Goal: Information Seeking & Learning: Find specific fact

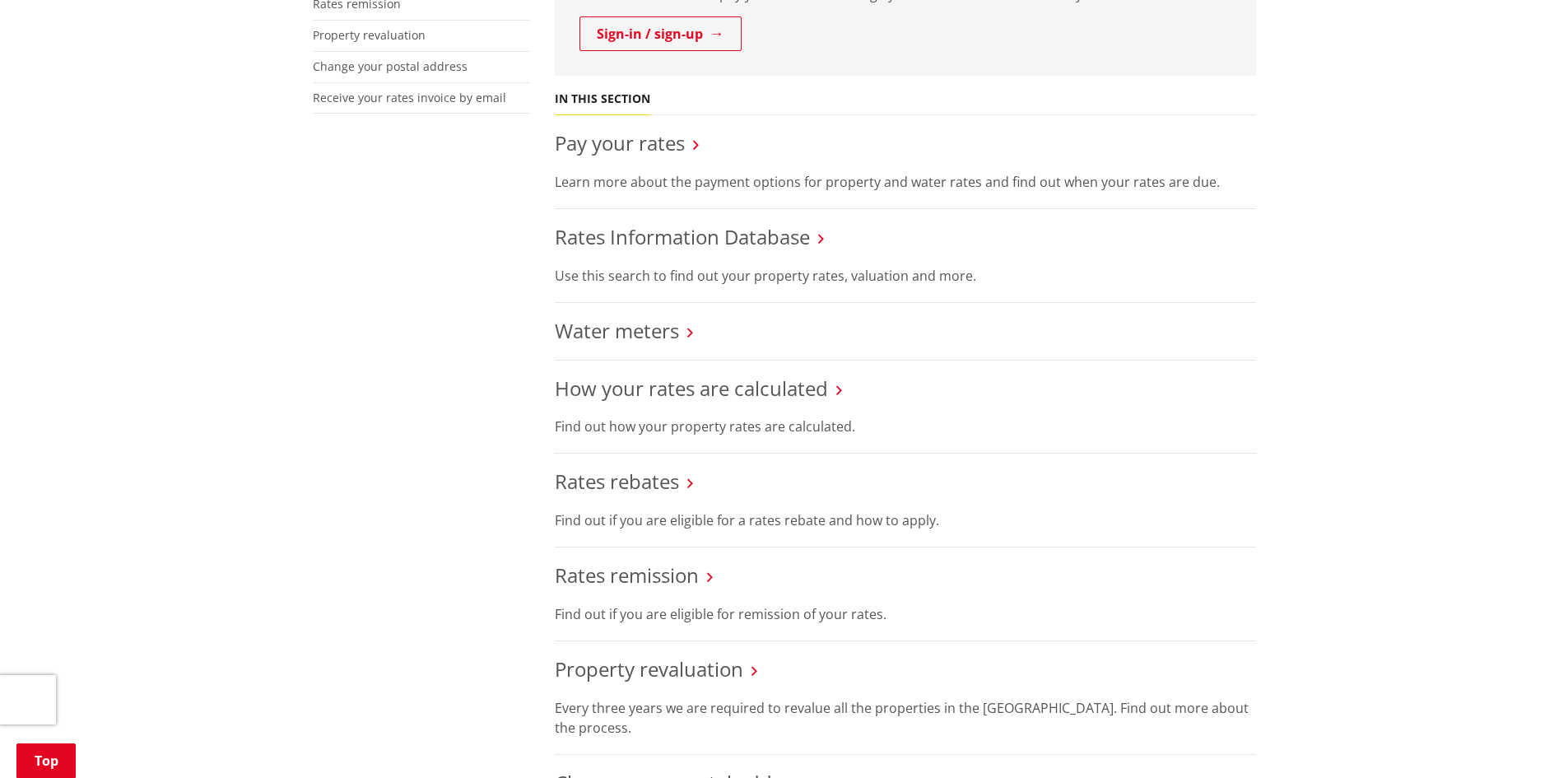
scroll to position [577, 0]
click at [638, 245] on link "Rates Information Database" at bounding box center [682, 237] width 255 height 27
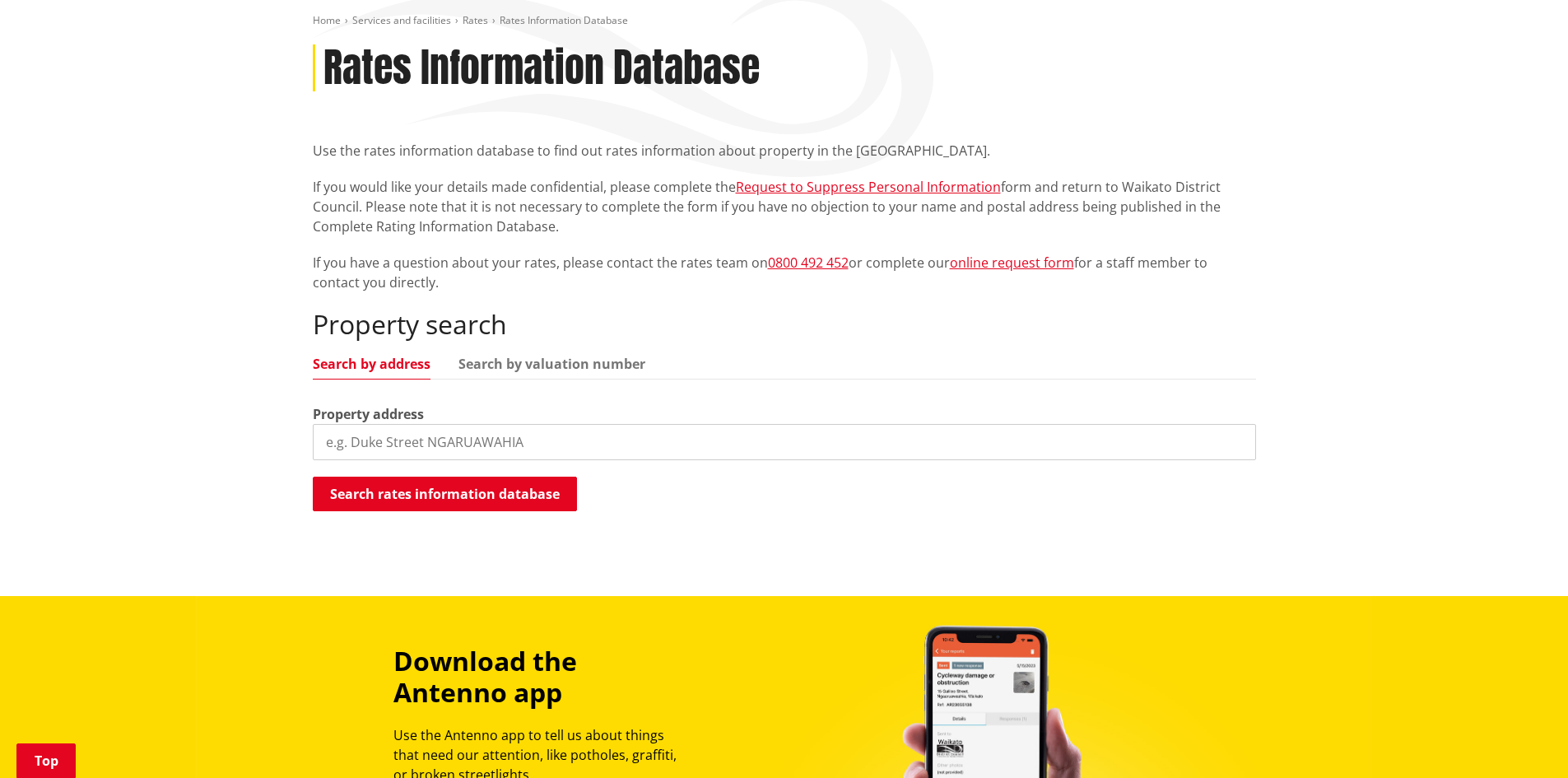
scroll to position [247, 0]
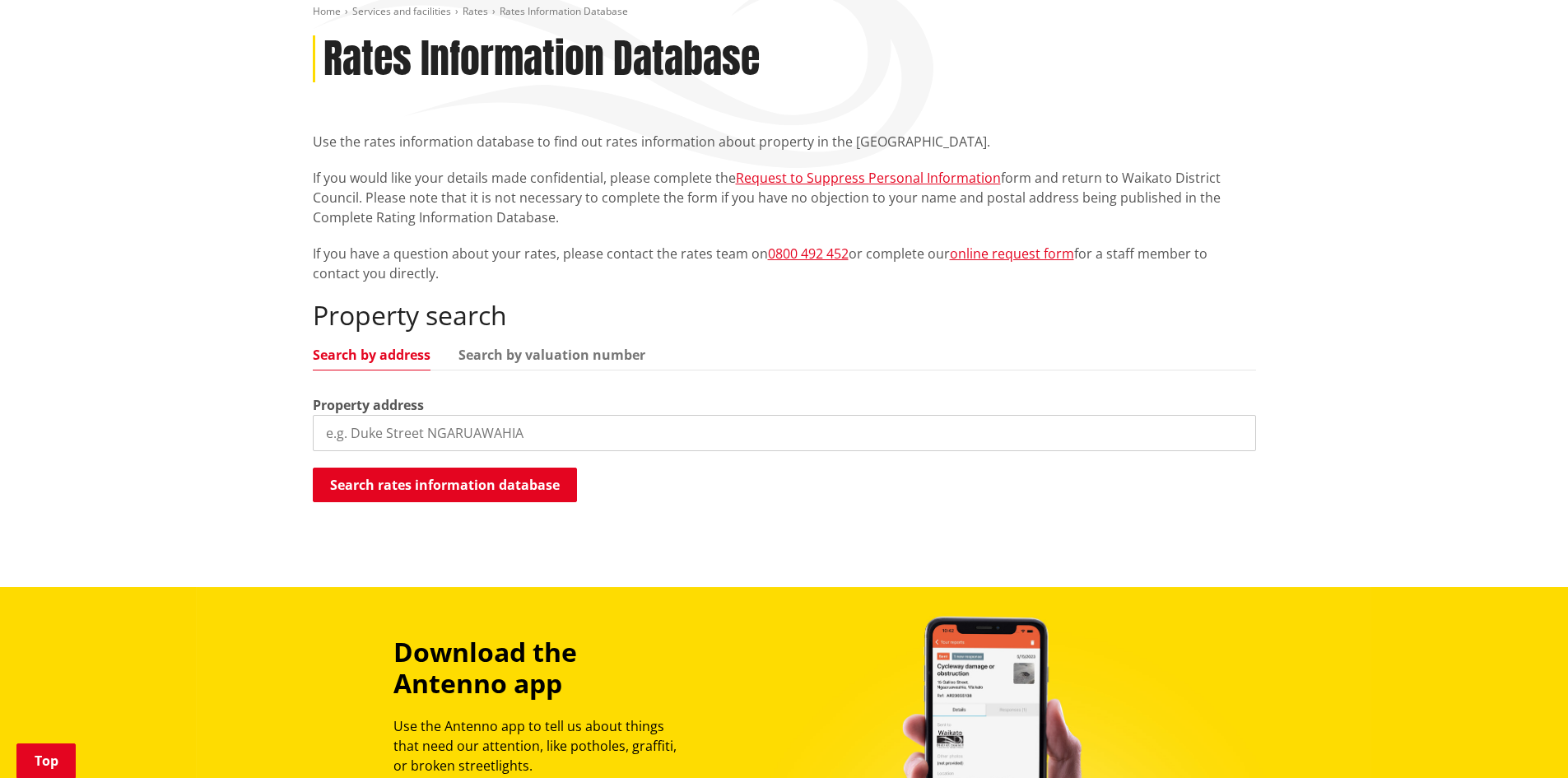
click at [421, 427] on input "search" at bounding box center [784, 433] width 943 height 36
type input "115 Rennie Street"
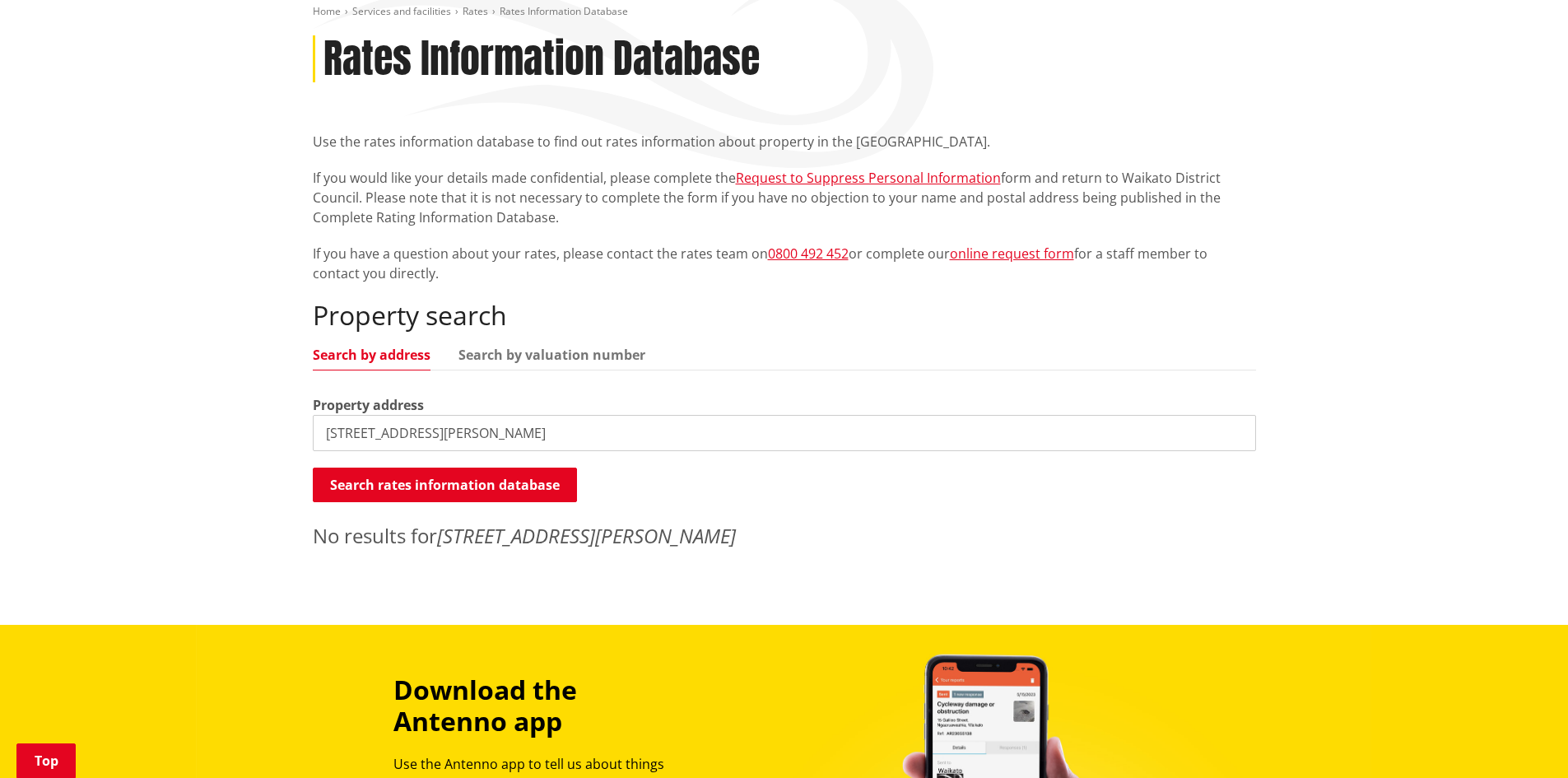
click at [467, 491] on button "Search rates information database" at bounding box center [445, 485] width 265 height 35
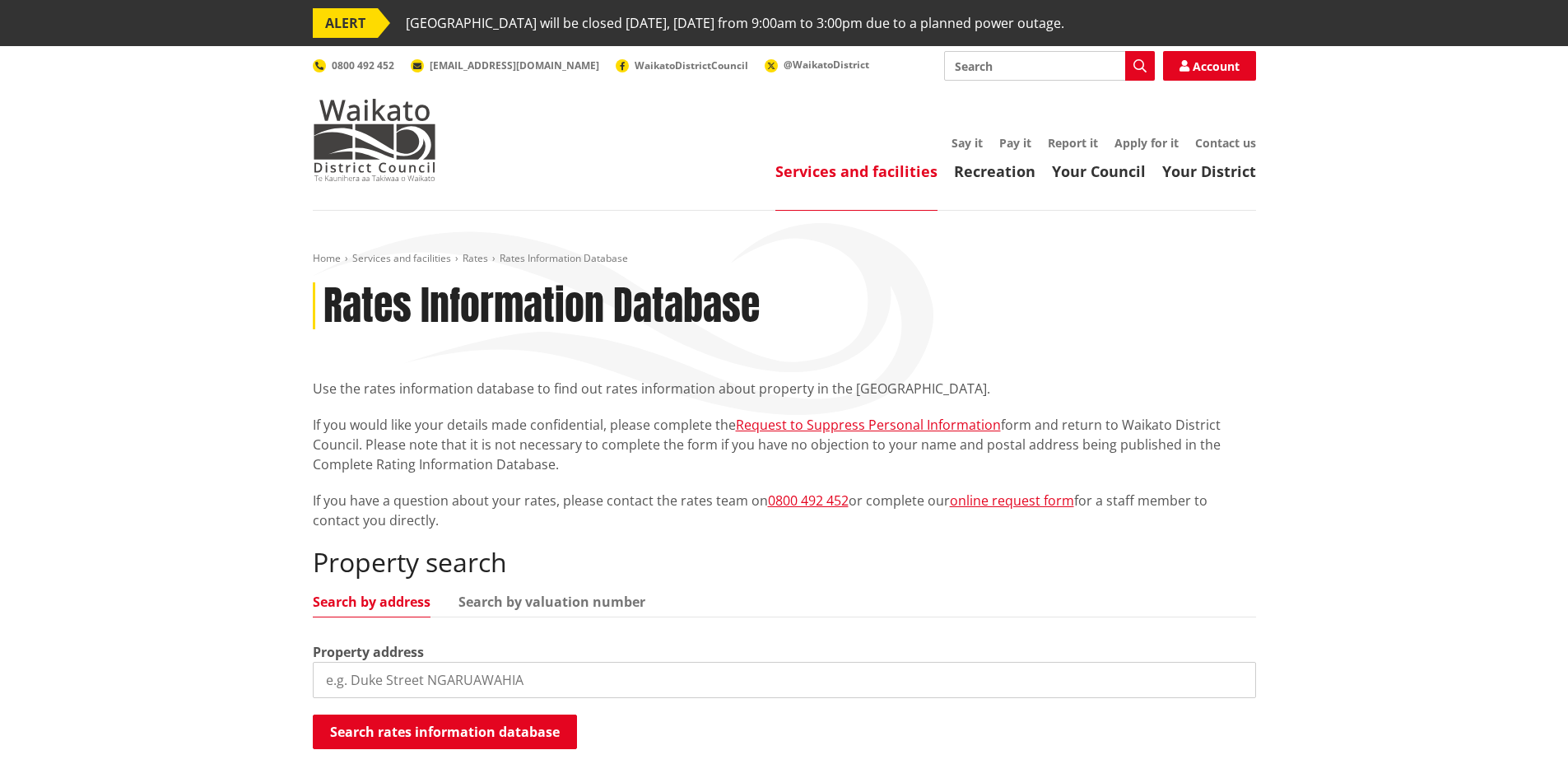
click at [1105, 172] on link "Your Council" at bounding box center [1099, 171] width 94 height 20
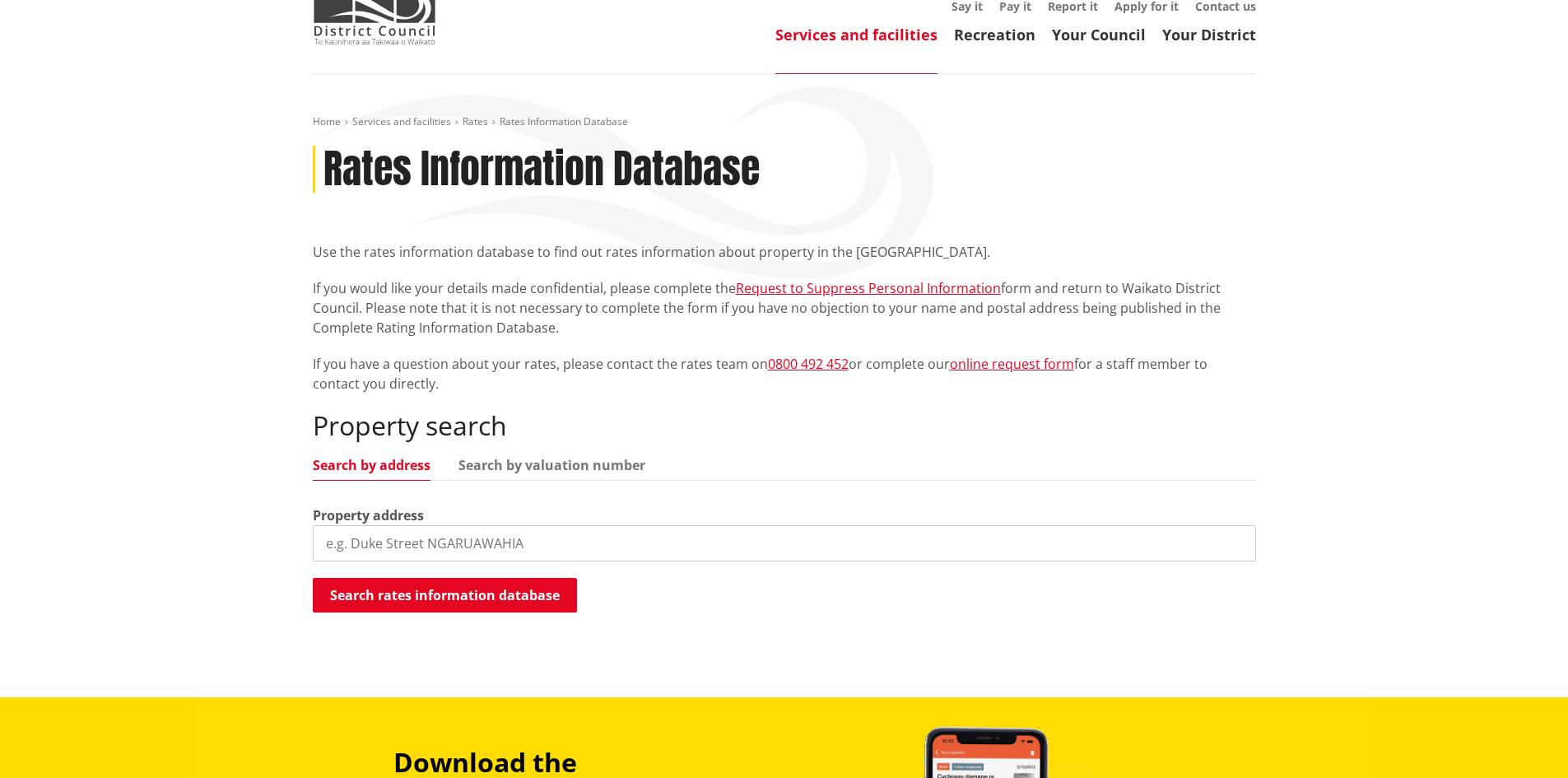
scroll to position [411, 0]
